Goal: Information Seeking & Learning: Check status

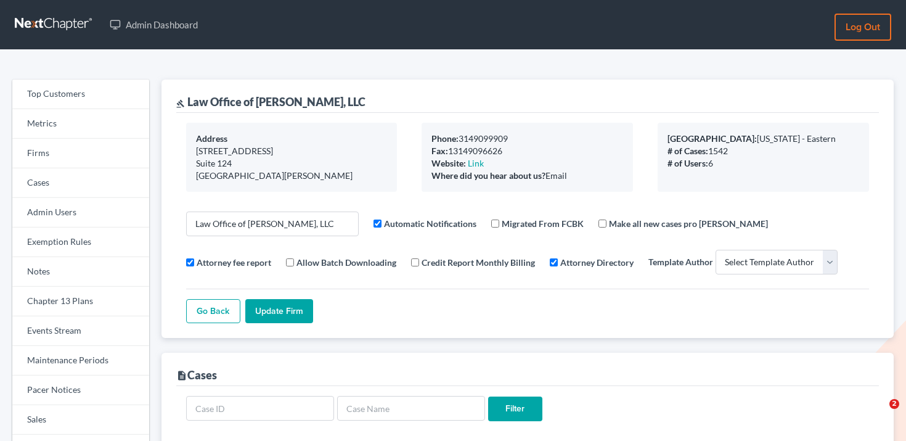
select select
click at [64, 151] on link "Firms" at bounding box center [80, 154] width 137 height 30
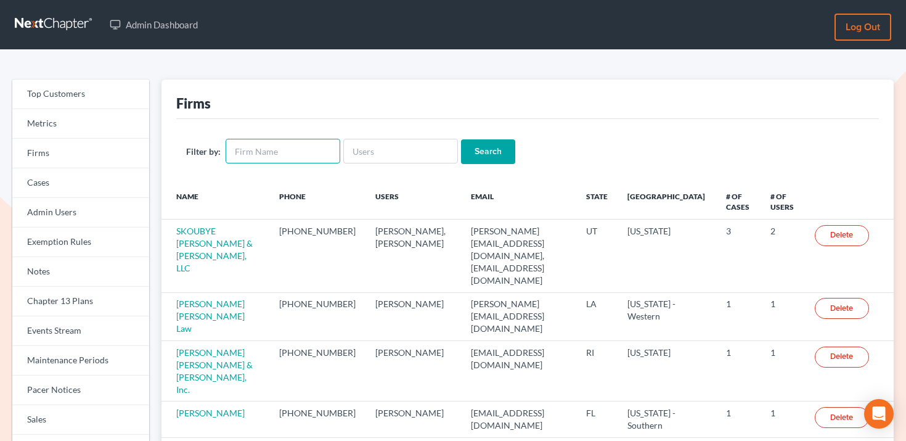
click at [250, 150] on input "text" at bounding box center [283, 151] width 115 height 25
paste input "[PERSON_NAME], PLC"
type input "Stephen A. Thomas, PLC"
click at [461, 159] on input "Search" at bounding box center [488, 151] width 54 height 25
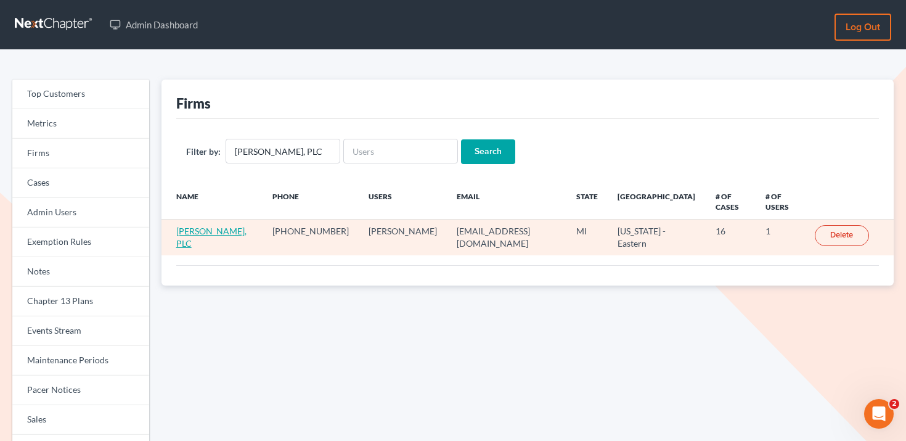
click at [237, 232] on link "[PERSON_NAME], PLC" at bounding box center [211, 237] width 70 height 23
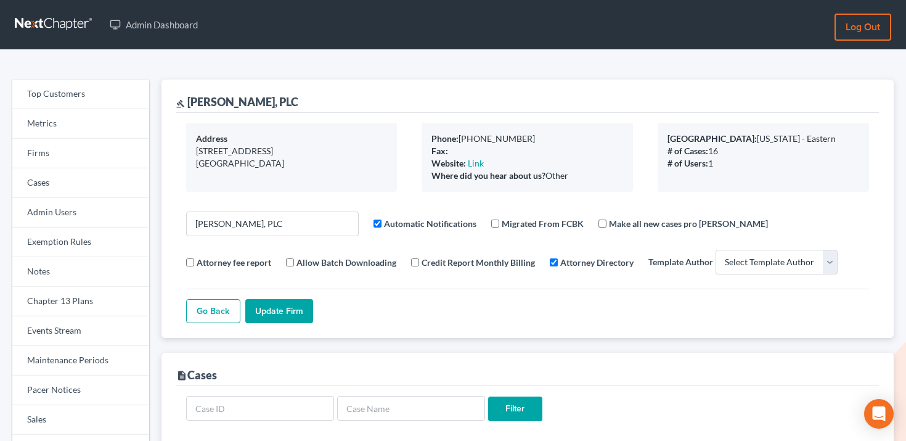
select select
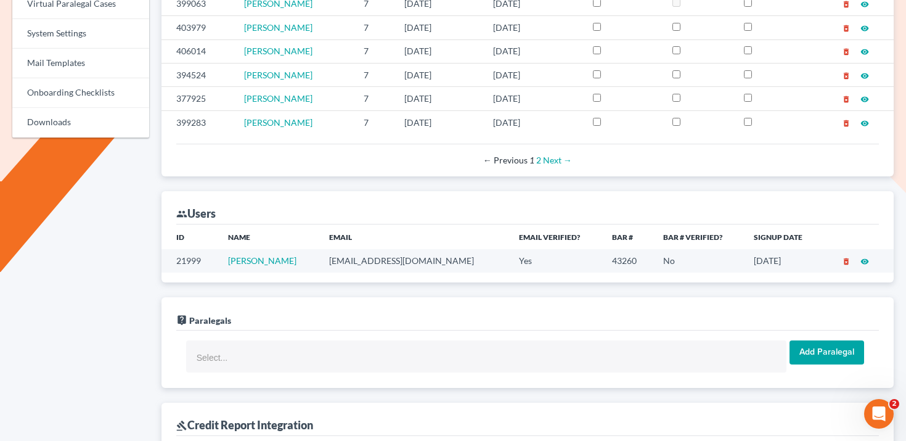
scroll to position [569, 0]
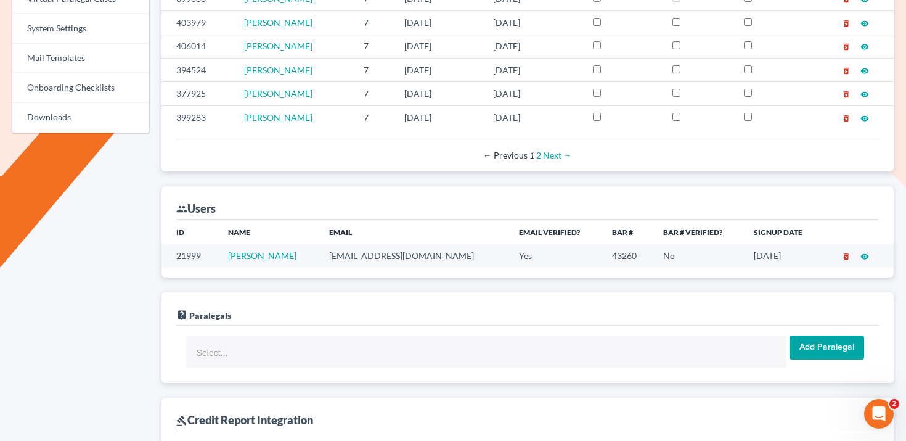
click at [385, 251] on td "sthomas@313965bank.com" at bounding box center [413, 255] width 189 height 23
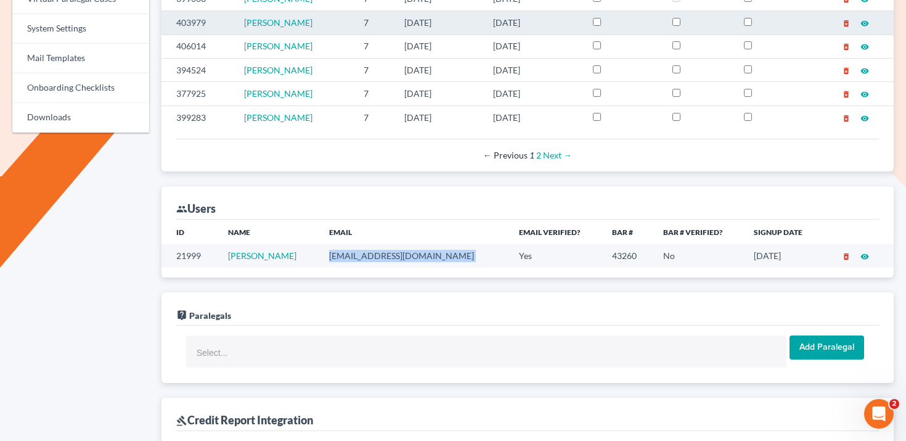
copy td "sthomas@313965bank.com"
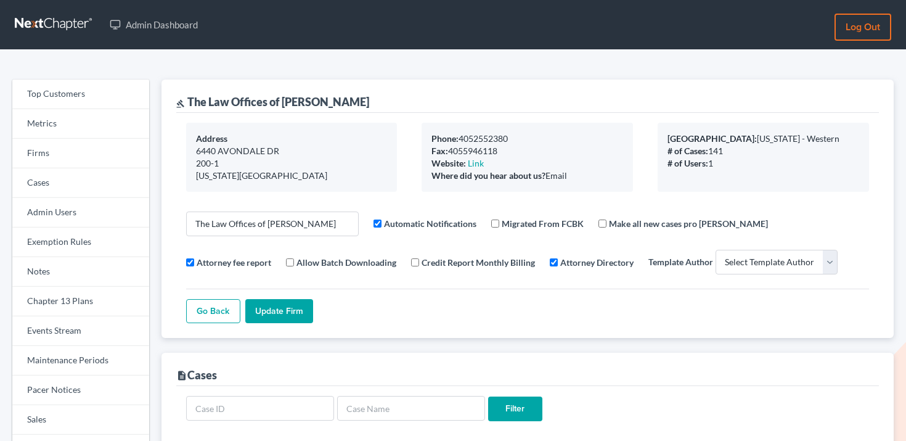
select select
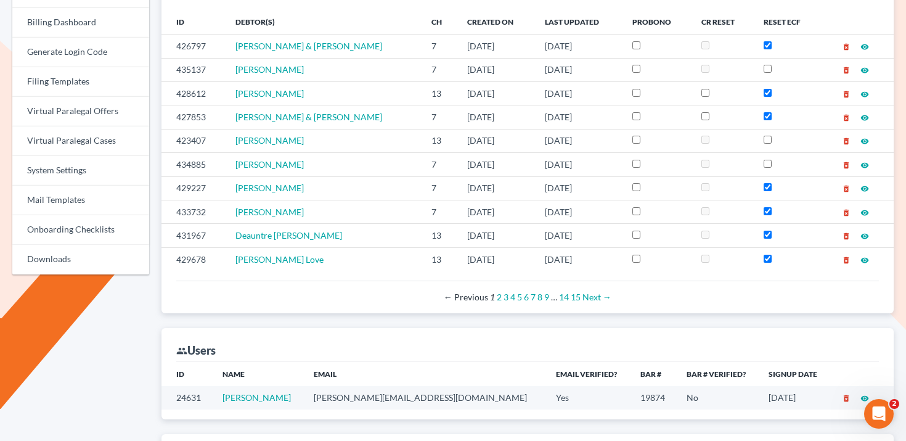
scroll to position [529, 0]
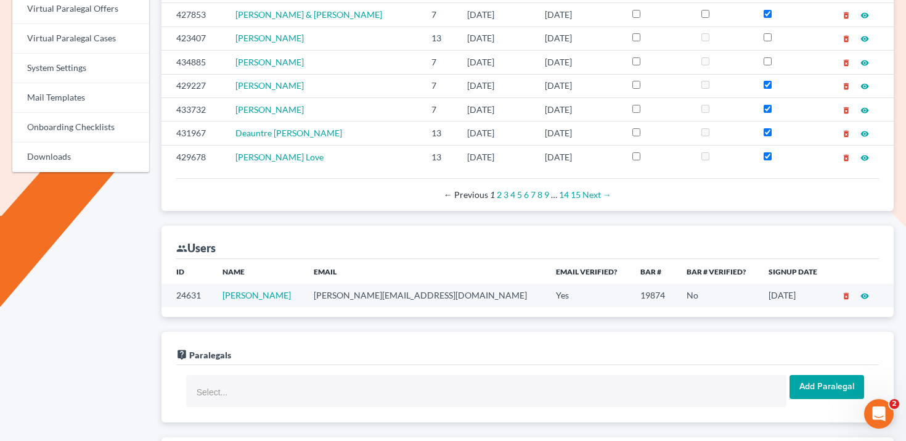
click at [380, 296] on td "marty@attorneyok.com" at bounding box center [425, 295] width 242 height 23
copy td "marty@attorneyok.com"
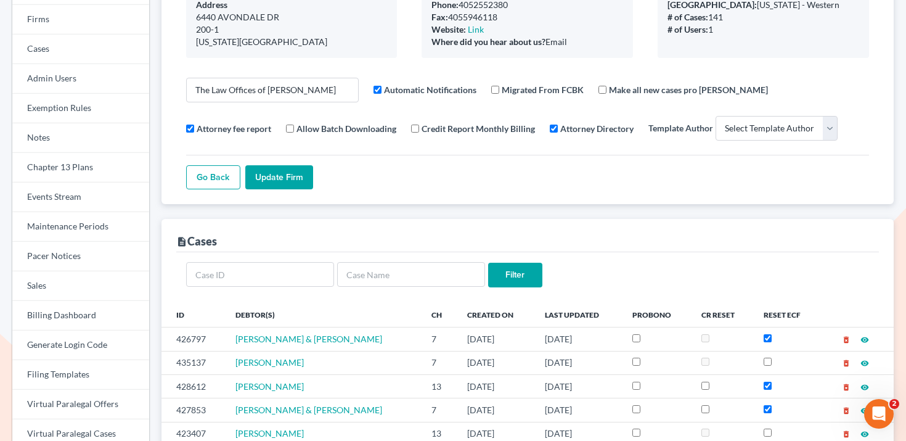
scroll to position [0, 0]
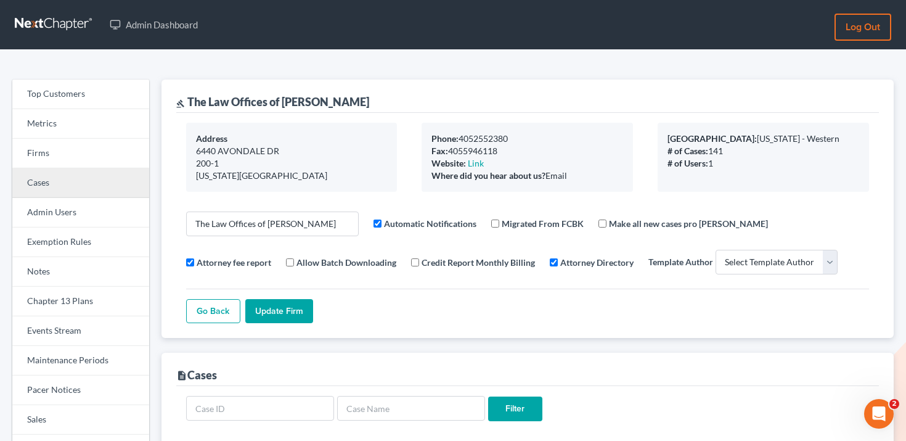
click at [86, 182] on link "Cases" at bounding box center [80, 183] width 137 height 30
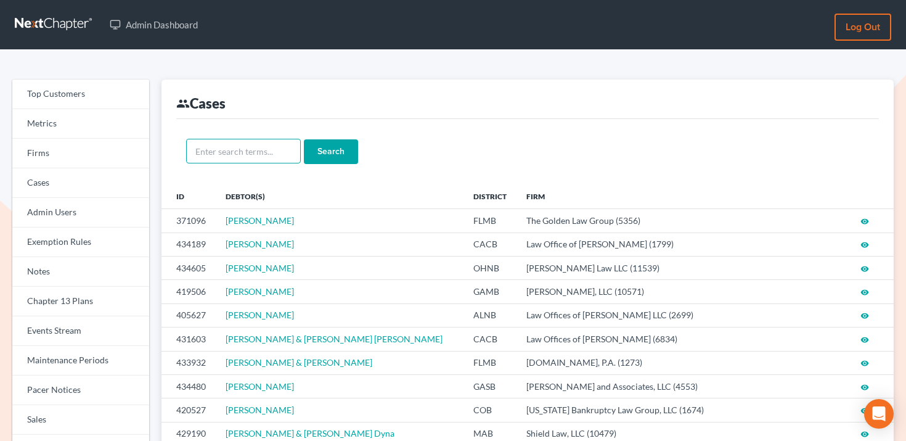
click at [269, 154] on input "text" at bounding box center [243, 151] width 115 height 25
type input "424463"
click at [304, 139] on input "Search" at bounding box center [331, 151] width 54 height 25
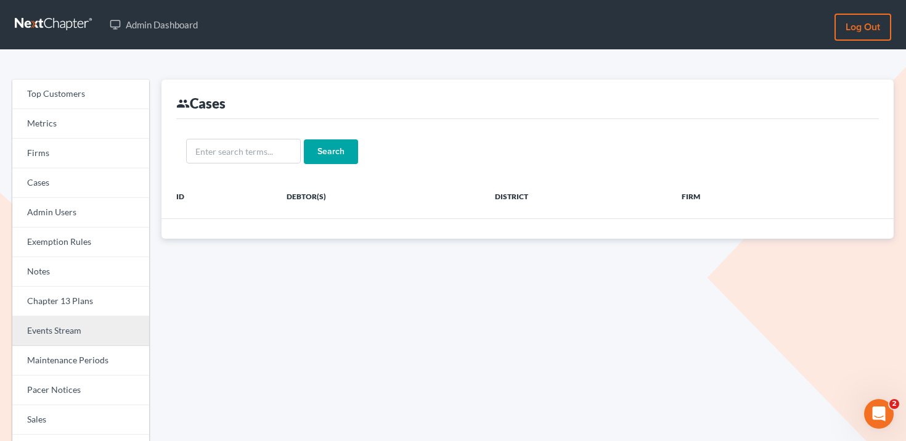
click at [77, 335] on link "Events Stream" at bounding box center [80, 331] width 137 height 30
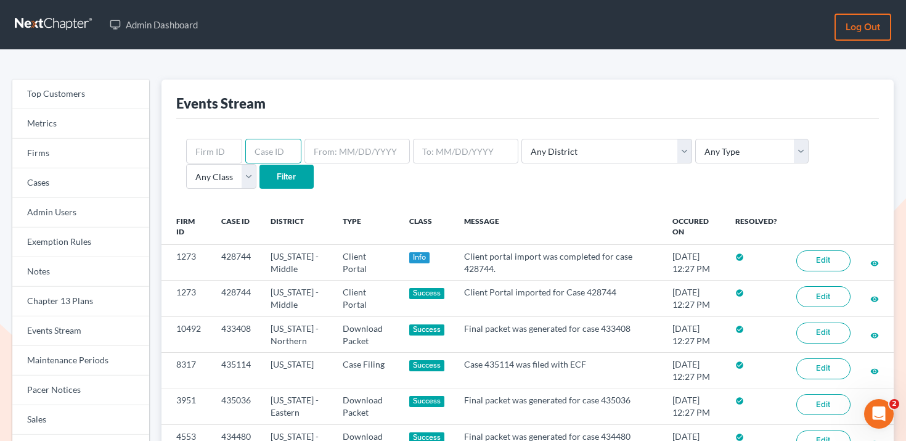
click at [273, 146] on input "text" at bounding box center [273, 151] width 56 height 25
type input "424463"
click at [260, 165] on input "Filter" at bounding box center [287, 177] width 54 height 25
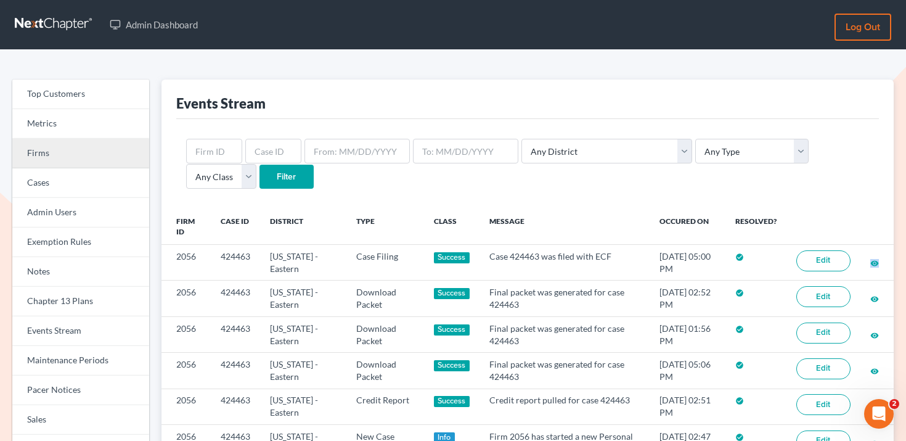
click at [83, 158] on link "Firms" at bounding box center [80, 154] width 137 height 30
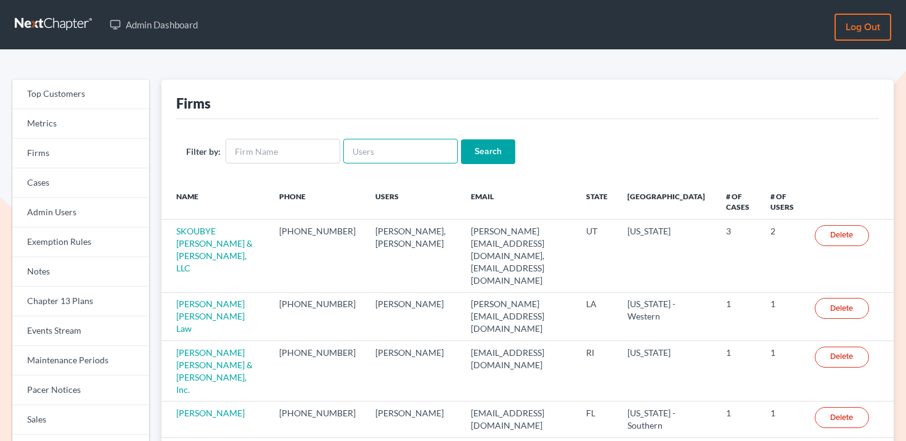
click at [391, 152] on input "text" at bounding box center [400, 151] width 115 height 25
paste input "[PERSON_NAME][EMAIL_ADDRESS][DOMAIN_NAME]"
type input "[PERSON_NAME][EMAIL_ADDRESS][DOMAIN_NAME]"
click at [481, 140] on input "Search" at bounding box center [488, 151] width 54 height 25
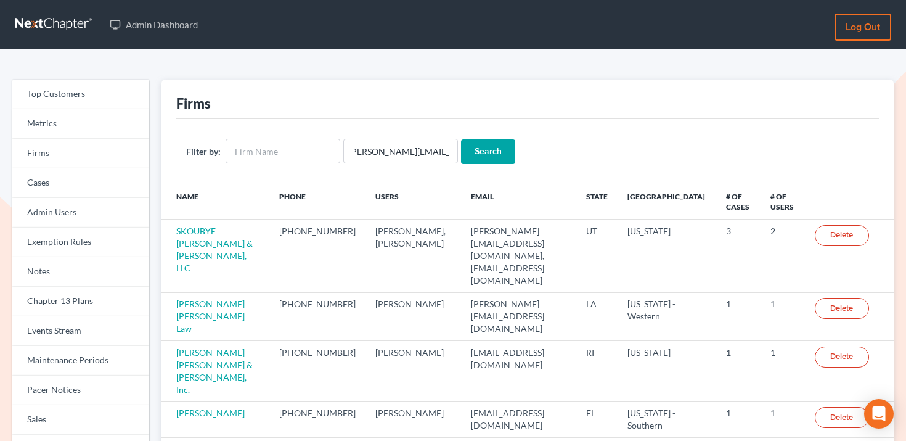
scroll to position [0, 0]
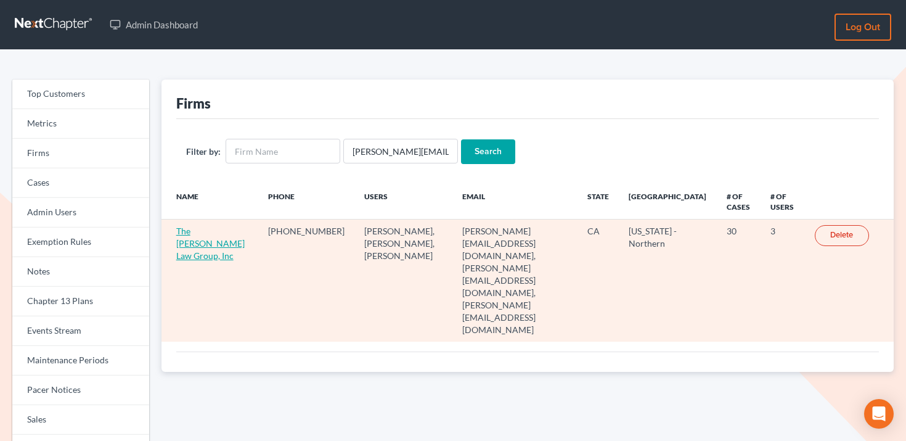
click at [217, 232] on link "The [PERSON_NAME] Law Group, Inc" at bounding box center [210, 243] width 68 height 35
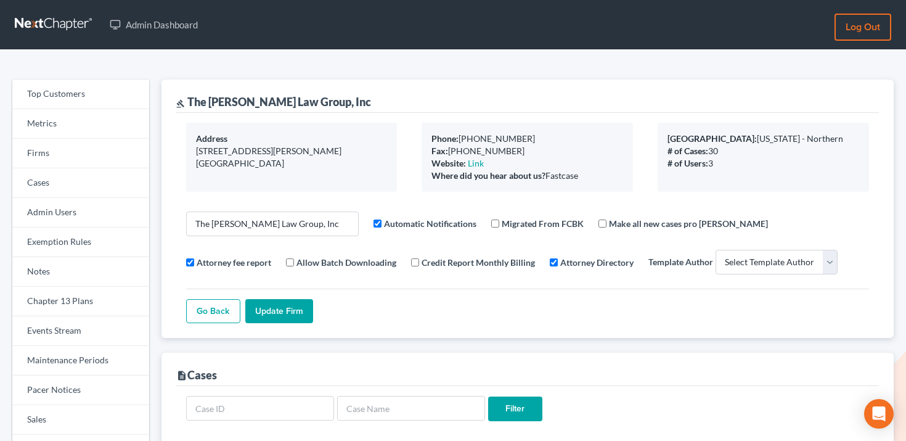
select select
click at [58, 156] on link "Firms" at bounding box center [80, 154] width 137 height 30
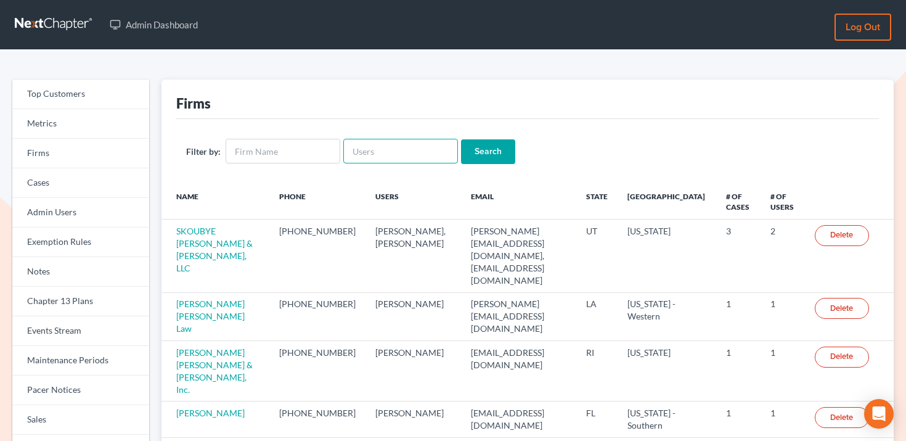
click at [433, 151] on input "text" at bounding box center [400, 151] width 115 height 25
paste input "[EMAIL_ADDRESS][DOMAIN_NAME]"
type input "[EMAIL_ADDRESS][DOMAIN_NAME]"
click at [470, 151] on input "Search" at bounding box center [488, 151] width 54 height 25
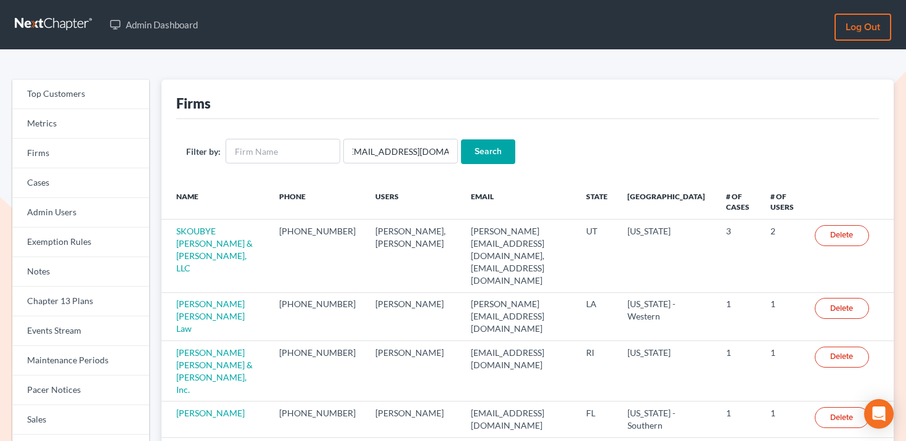
scroll to position [0, 0]
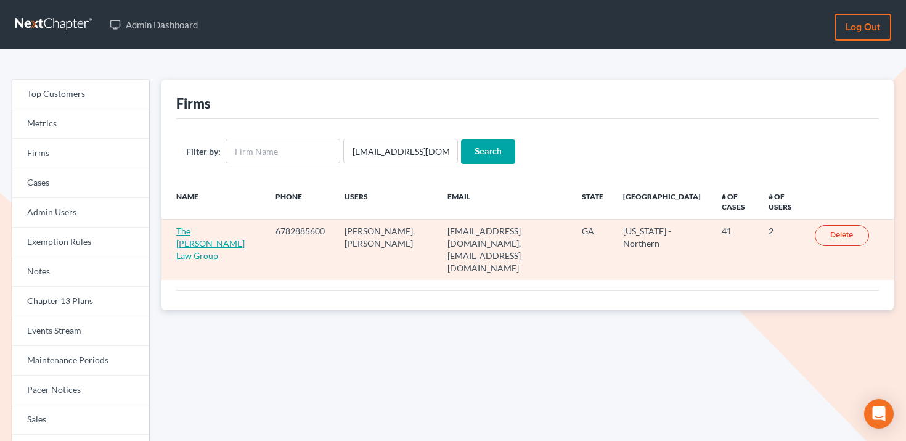
click at [221, 230] on link "The [PERSON_NAME] Law Group" at bounding box center [210, 243] width 68 height 35
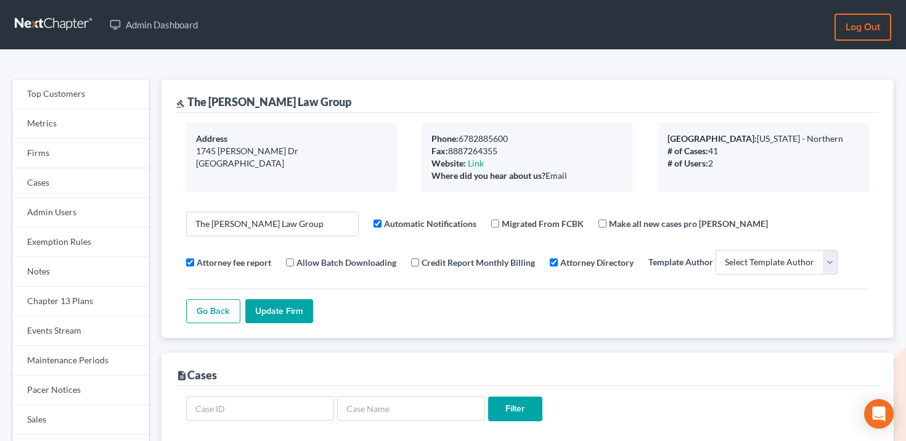
select select
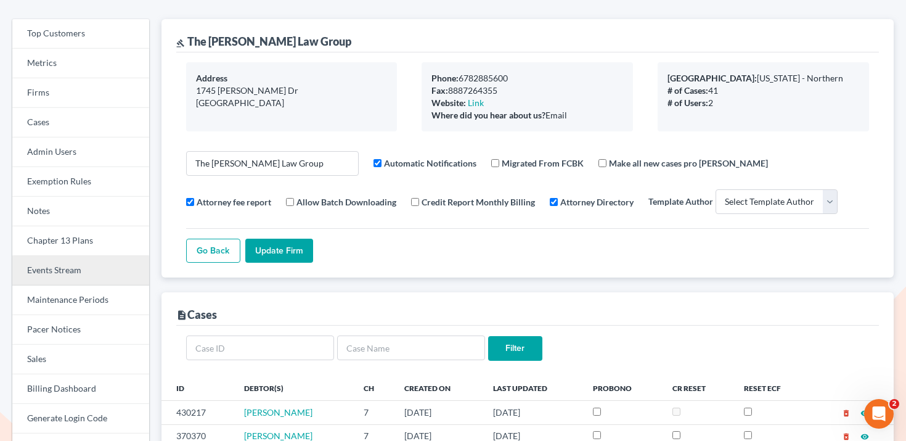
click at [80, 260] on link "Events Stream" at bounding box center [80, 271] width 137 height 30
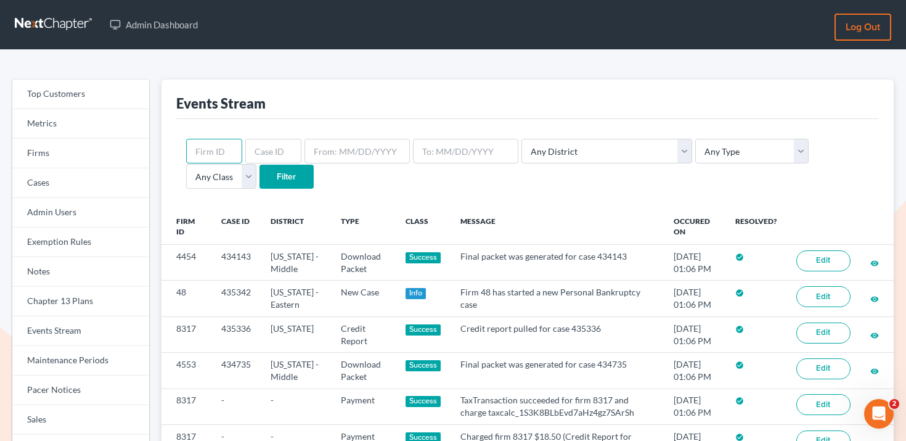
click at [225, 152] on input "text" at bounding box center [214, 151] width 56 height 25
paste input "7063"
type input "7063"
click at [260, 170] on input "Filter" at bounding box center [287, 177] width 54 height 25
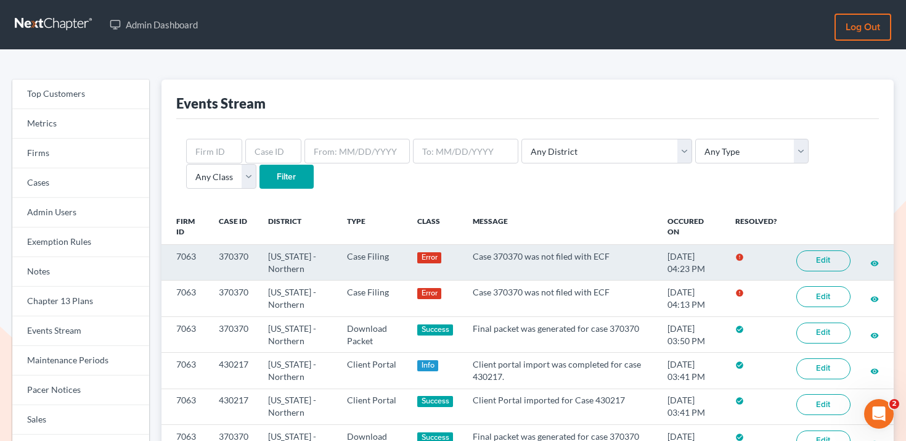
click at [834, 259] on link "Edit" at bounding box center [824, 260] width 54 height 21
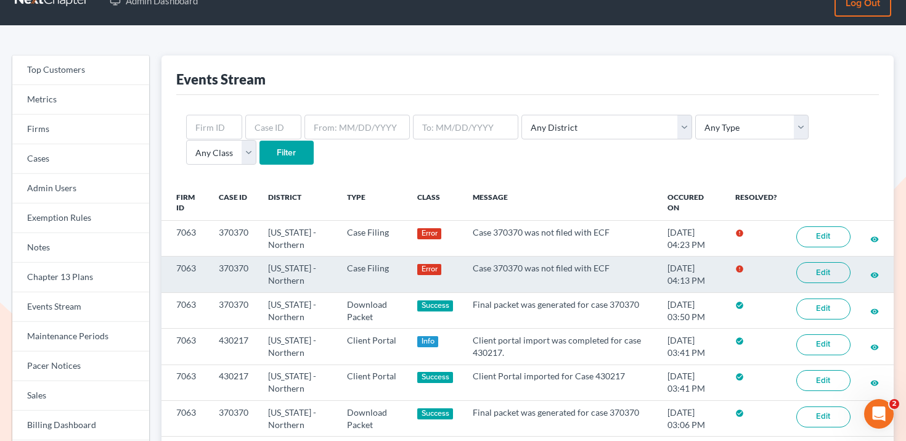
scroll to position [27, 0]
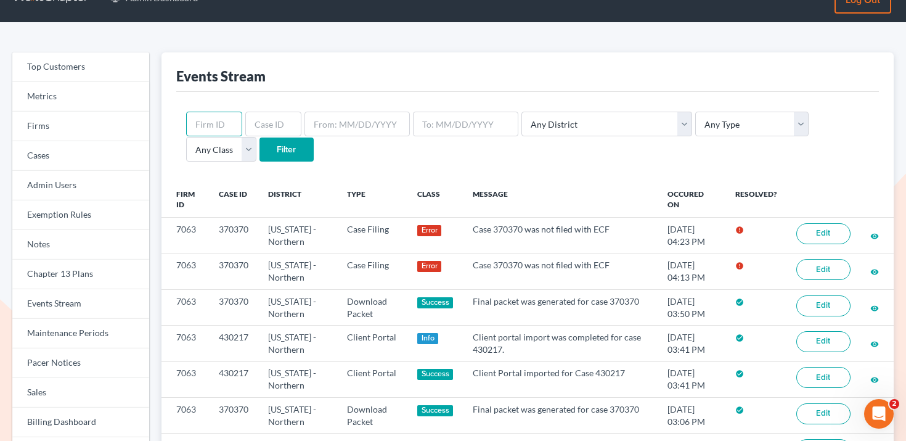
click at [195, 127] on input "text" at bounding box center [214, 124] width 56 height 25
paste input "7063"
type input "7063"
click at [696, 121] on select "Any Type Case Applied To Plan Case Archive Case Duplicate Case Filing Chapter 1…" at bounding box center [752, 124] width 113 height 25
select select "credit_report"
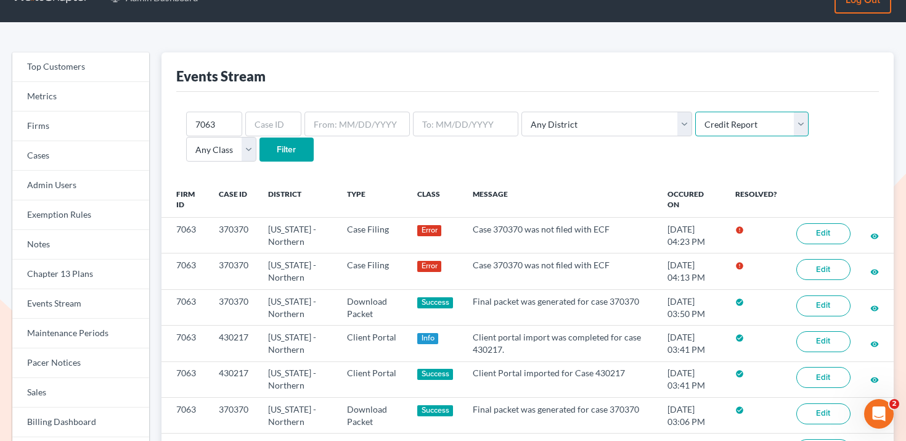
click at [696, 112] on select "Any Type Case Applied To Plan Case Archive Case Duplicate Case Filing Chapter 1…" at bounding box center [752, 124] width 113 height 25
click at [260, 154] on input "Filter" at bounding box center [287, 150] width 54 height 25
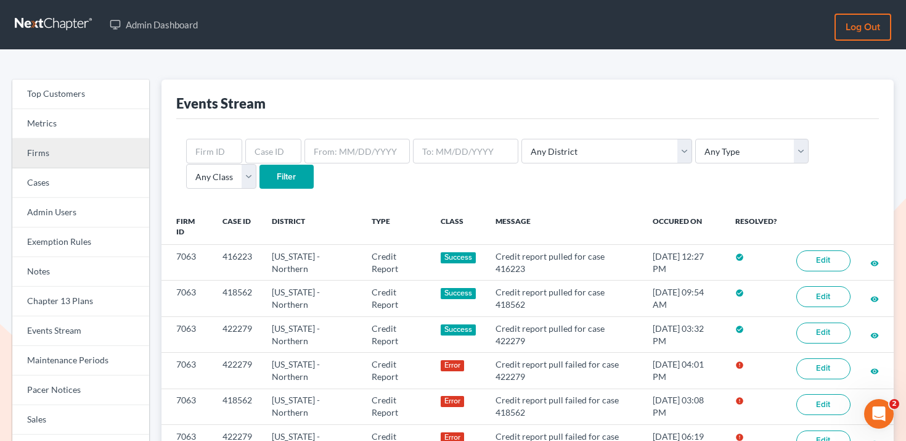
click at [102, 158] on link "Firms" at bounding box center [80, 154] width 137 height 30
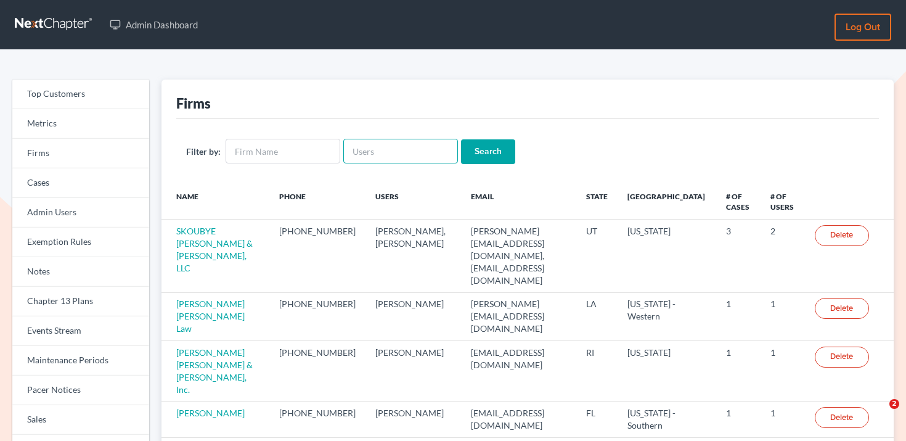
click at [359, 150] on input "text" at bounding box center [400, 151] width 115 height 25
paste input "[EMAIL_ADDRESS][DOMAIN_NAME]"
type input "[EMAIL_ADDRESS][DOMAIN_NAME]"
click at [482, 150] on input "Search" at bounding box center [488, 151] width 54 height 25
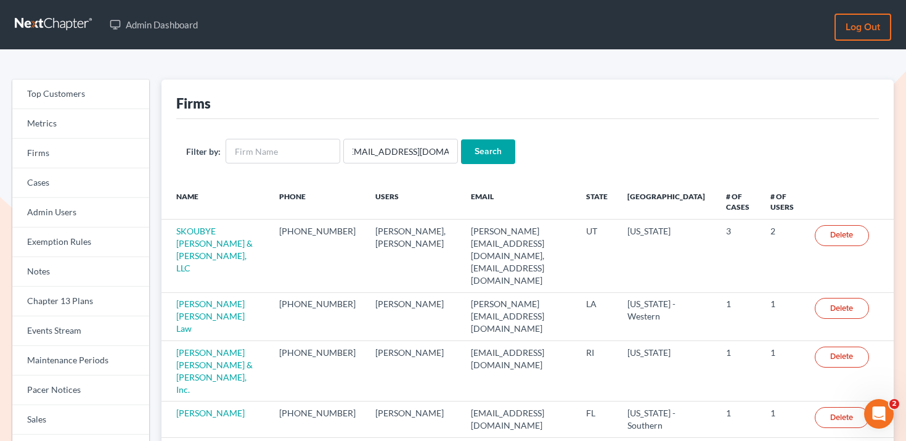
scroll to position [0, 0]
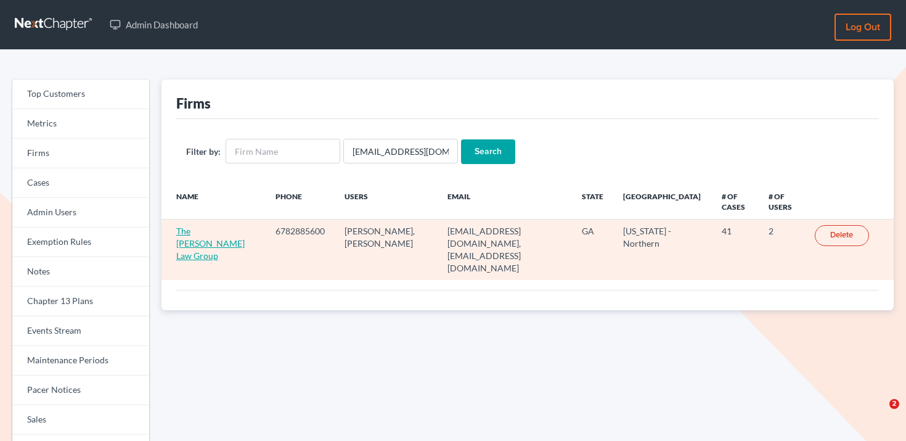
click at [200, 242] on link "The [PERSON_NAME] Law Group" at bounding box center [210, 243] width 68 height 35
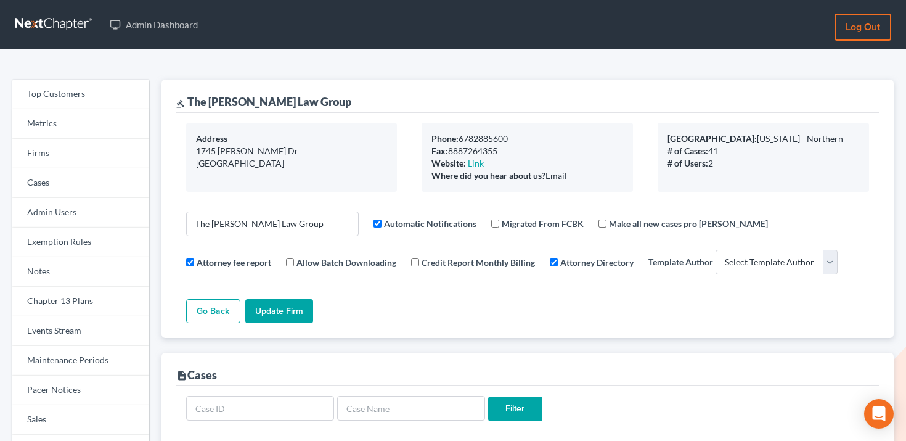
select select
click at [64, 326] on link "Events Stream" at bounding box center [80, 331] width 137 height 30
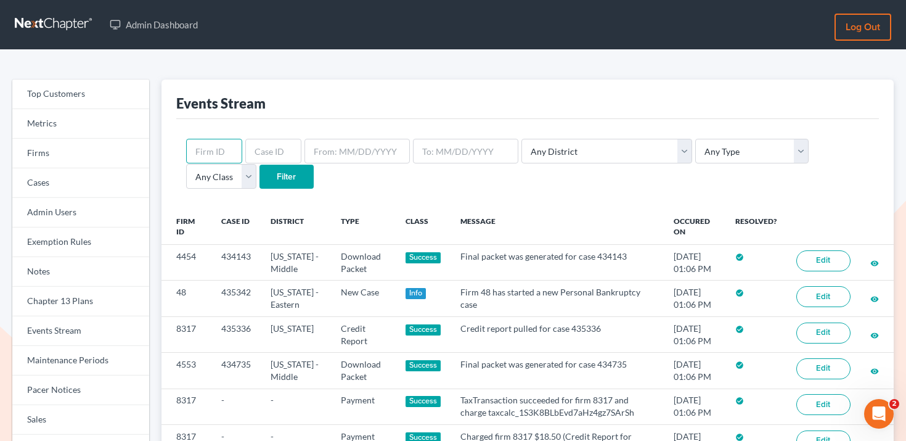
click at [208, 155] on input "text" at bounding box center [214, 151] width 56 height 25
paste input "7063"
type input "7063"
click at [260, 178] on input "Filter" at bounding box center [287, 177] width 54 height 25
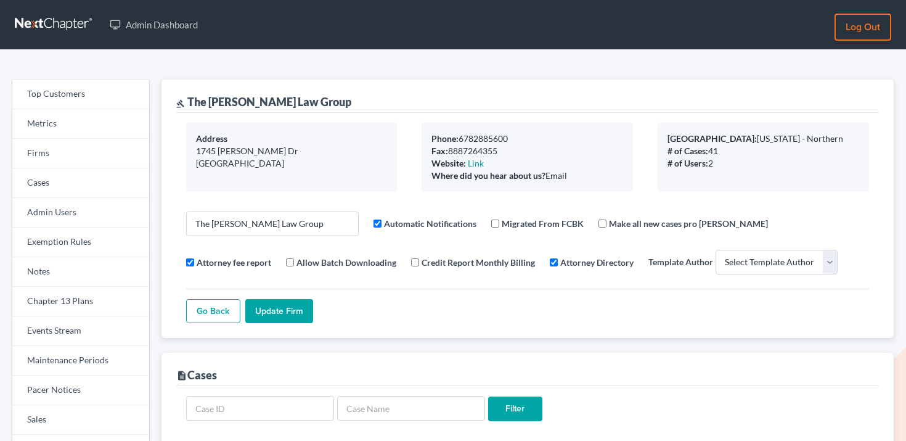
select select
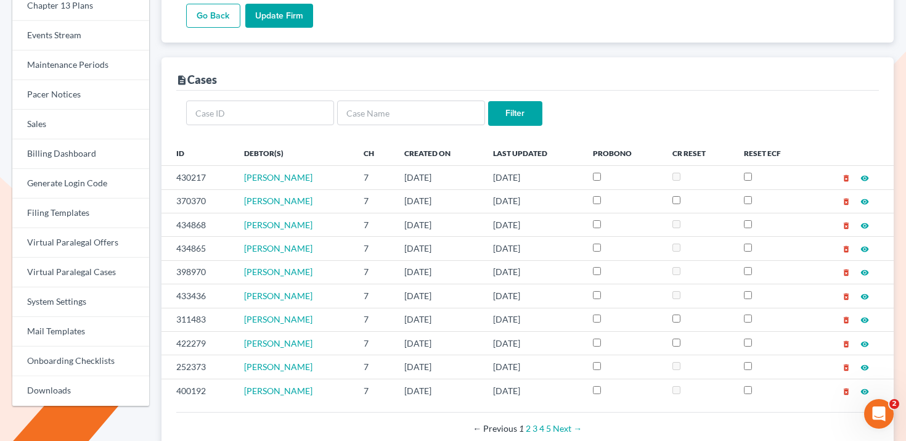
scroll to position [297, 0]
